Goal: Browse casually

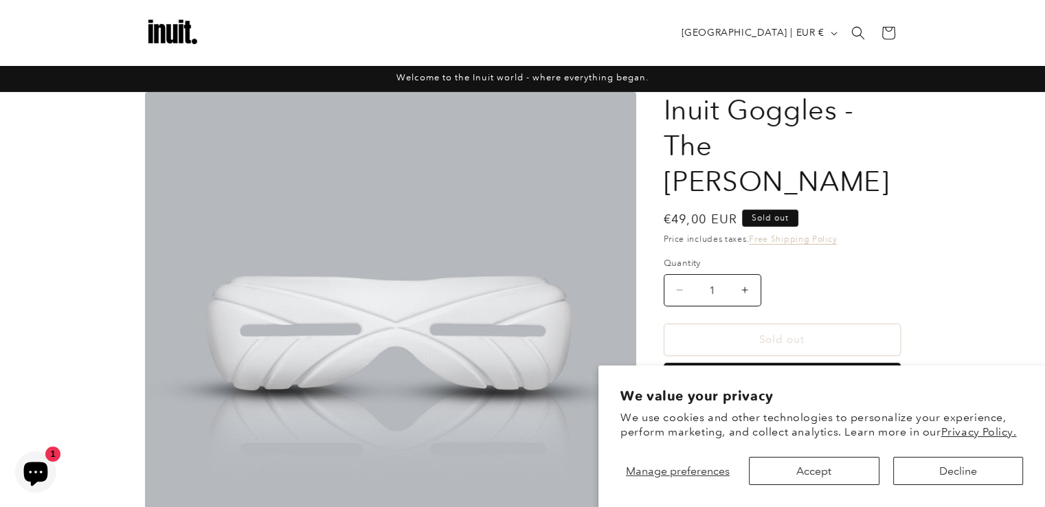
click at [165, 25] on img at bounding box center [172, 32] width 55 height 55
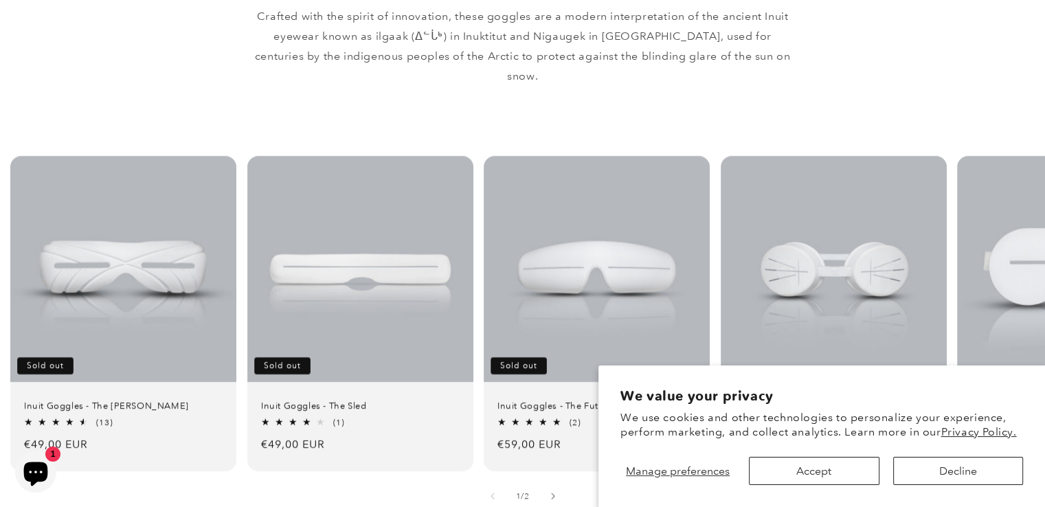
scroll to position [962, 0]
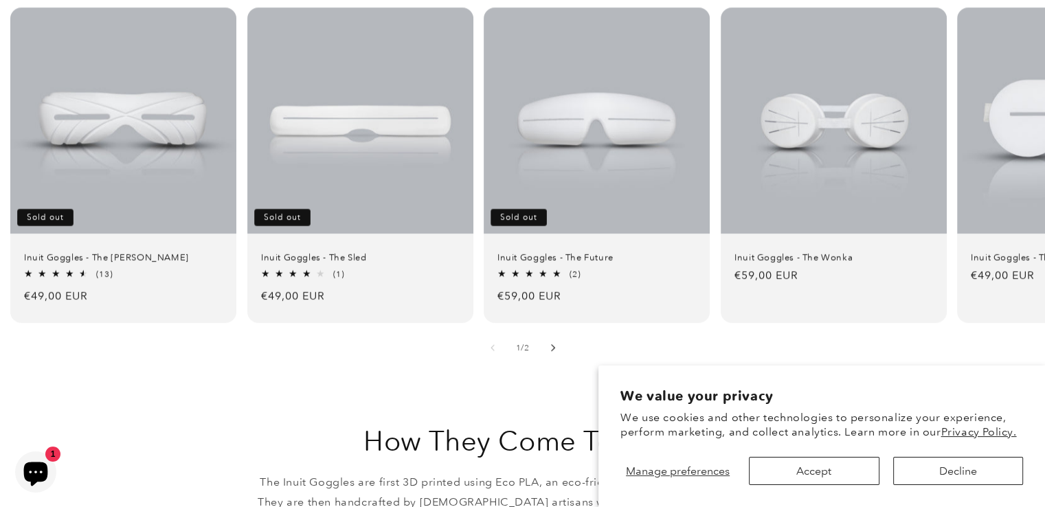
click at [550, 344] on icon "Slide right" at bounding box center [552, 348] width 5 height 8
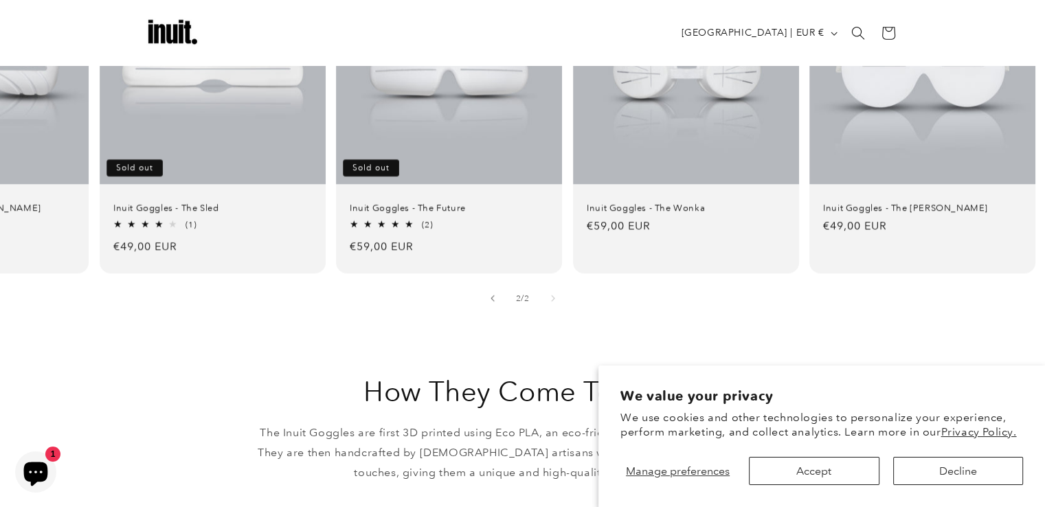
scroll to position [976, 0]
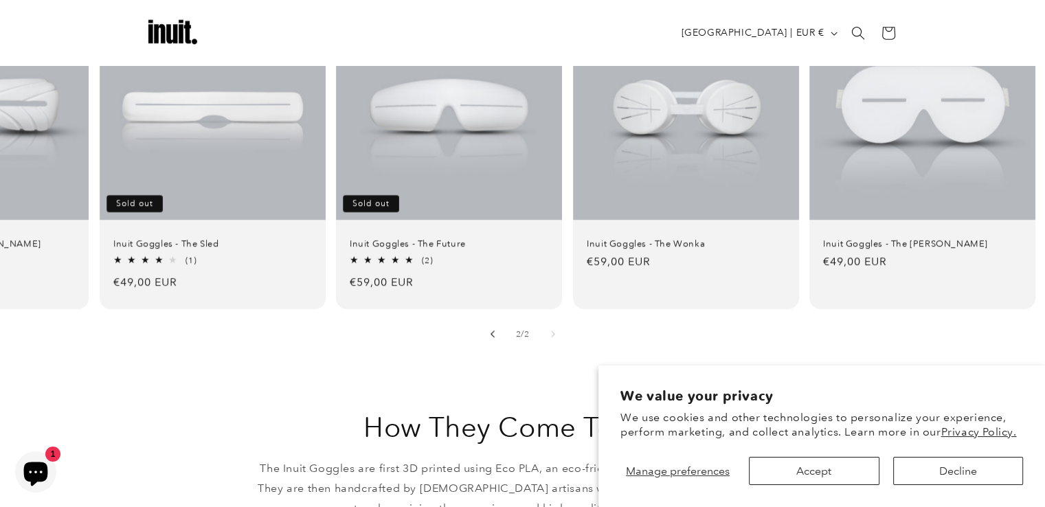
click at [486, 319] on button "Slide left" at bounding box center [492, 334] width 30 height 30
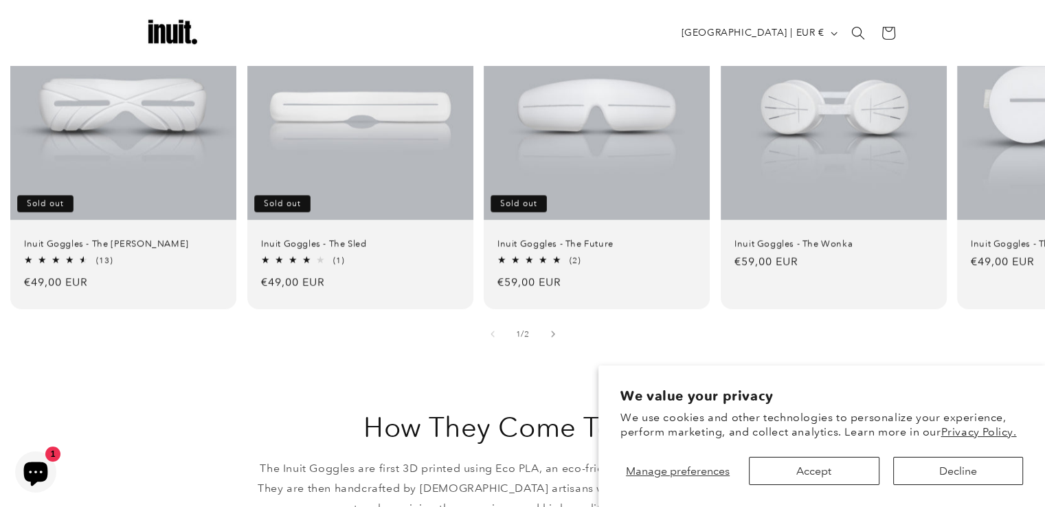
scroll to position [907, 0]
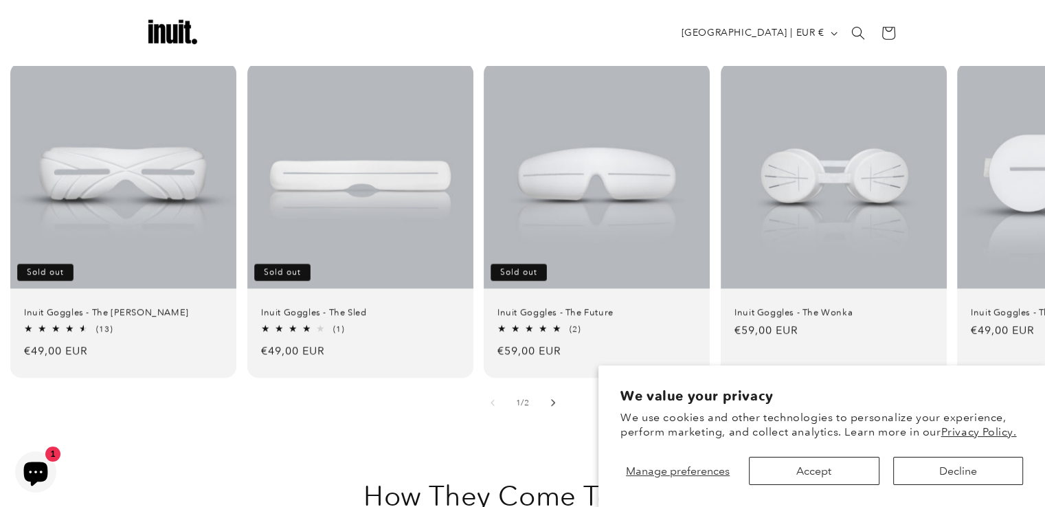
click at [558, 387] on button "Slide right" at bounding box center [553, 402] width 30 height 30
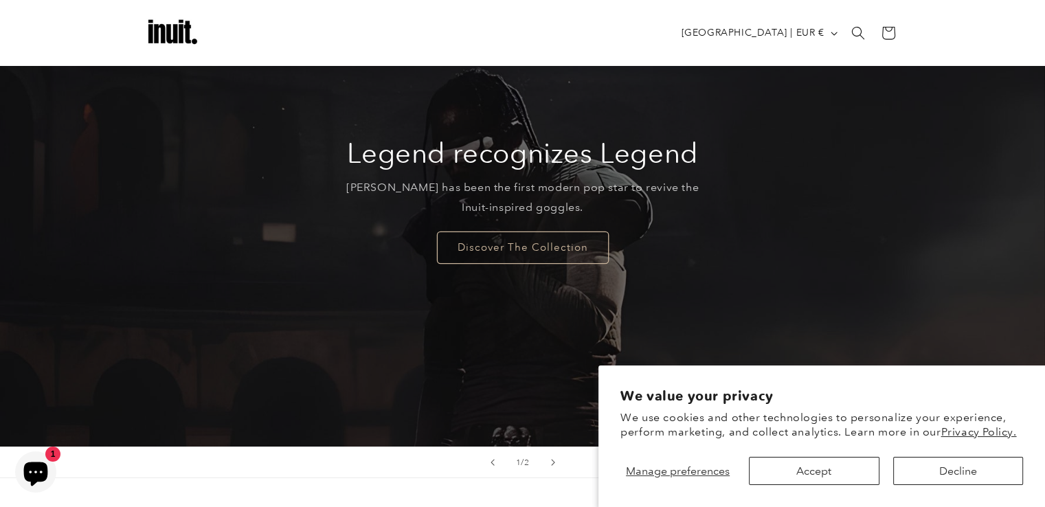
scroll to position [82, 0]
